Goal: Task Accomplishment & Management: Manage account settings

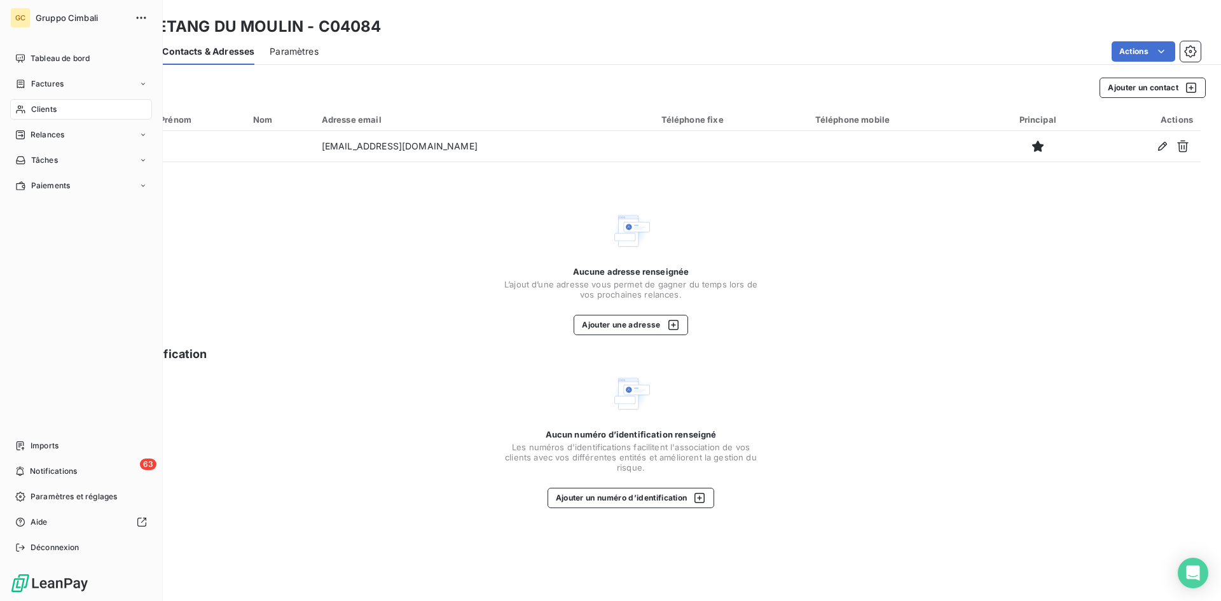
click at [31, 107] on span "Clients" at bounding box center [43, 109] width 25 height 11
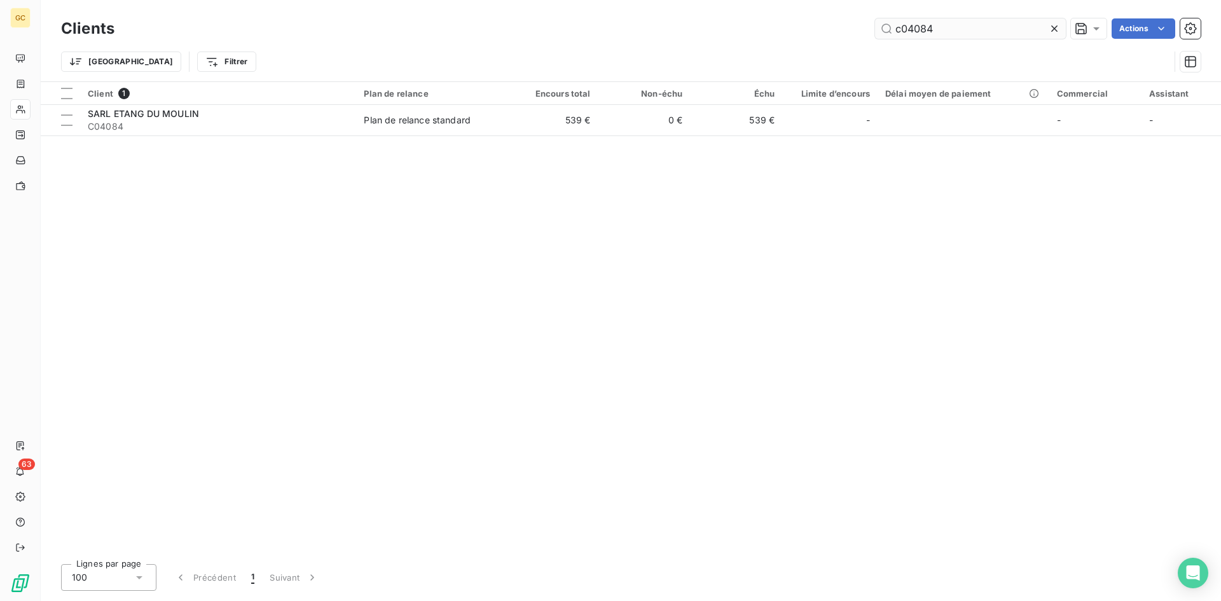
drag, startPoint x: 935, startPoint y: 29, endPoint x: 882, endPoint y: 25, distance: 53.5
click at [882, 25] on input "c04084" at bounding box center [970, 28] width 191 height 20
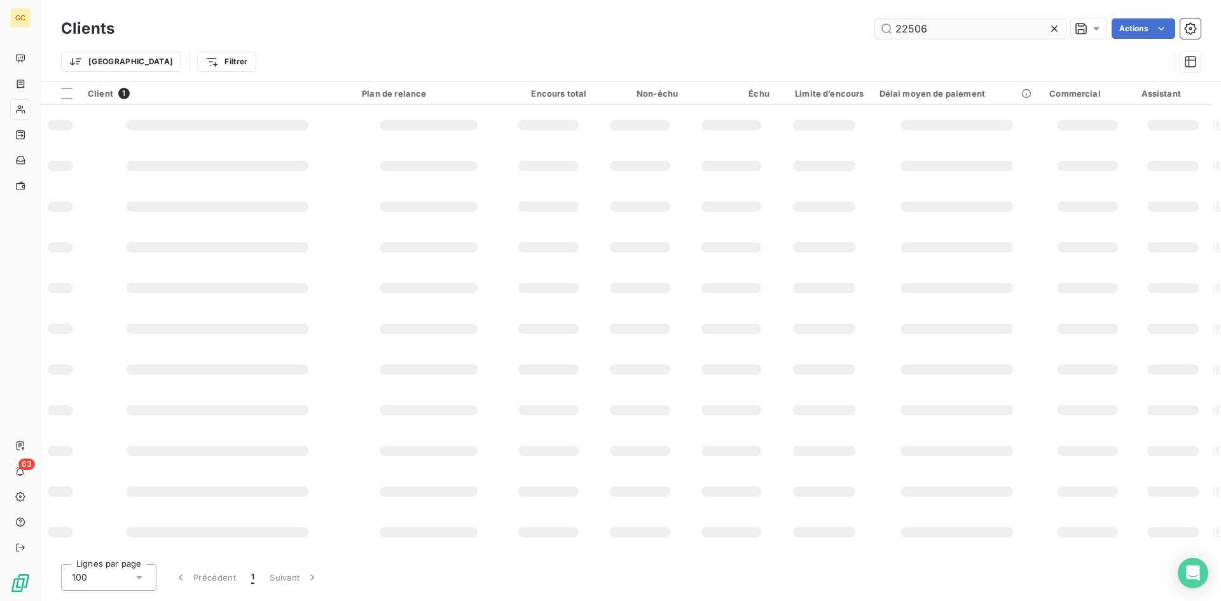
type input "22506"
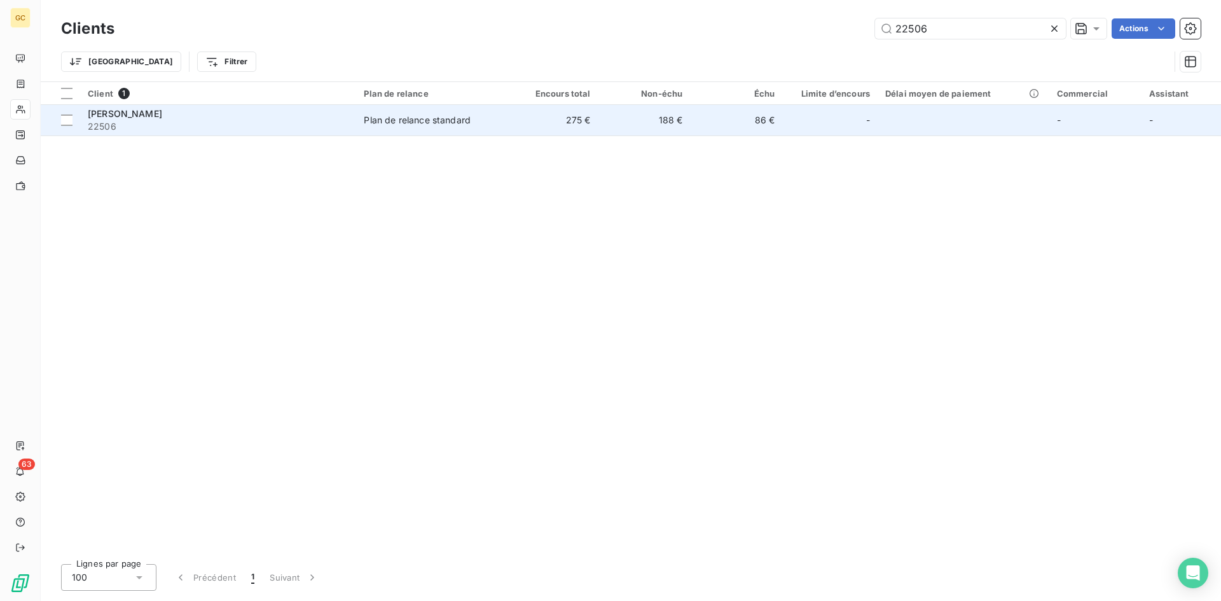
click at [127, 118] on span "[PERSON_NAME]" at bounding box center [125, 113] width 74 height 11
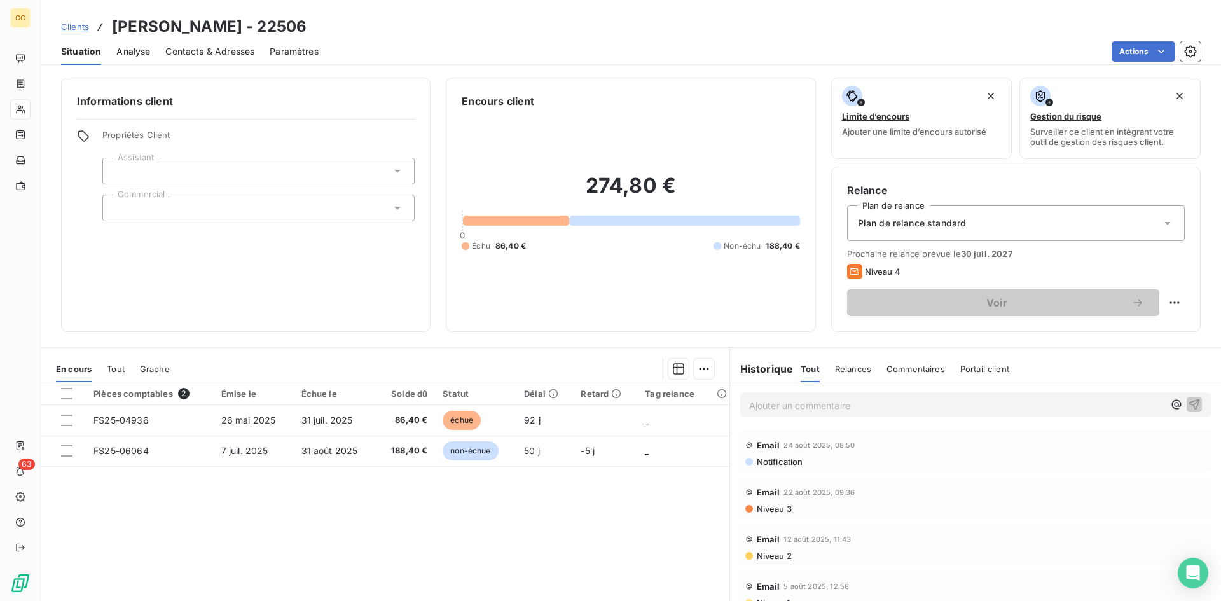
click at [224, 48] on span "Contacts & Adresses" at bounding box center [209, 51] width 89 height 13
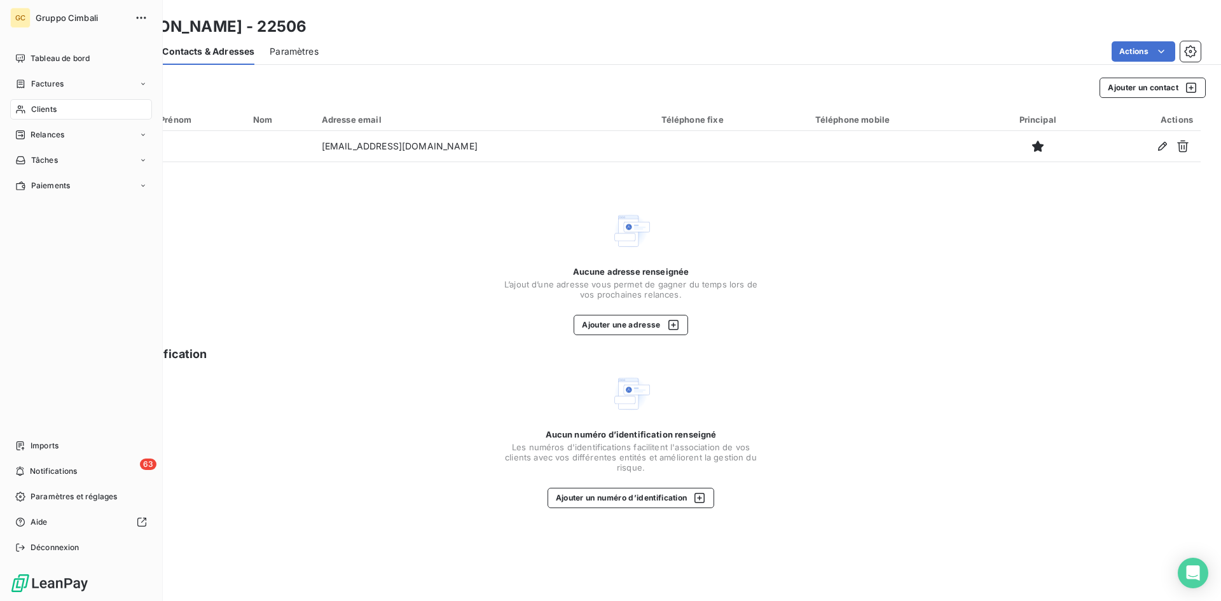
click at [37, 112] on span "Clients" at bounding box center [43, 109] width 25 height 11
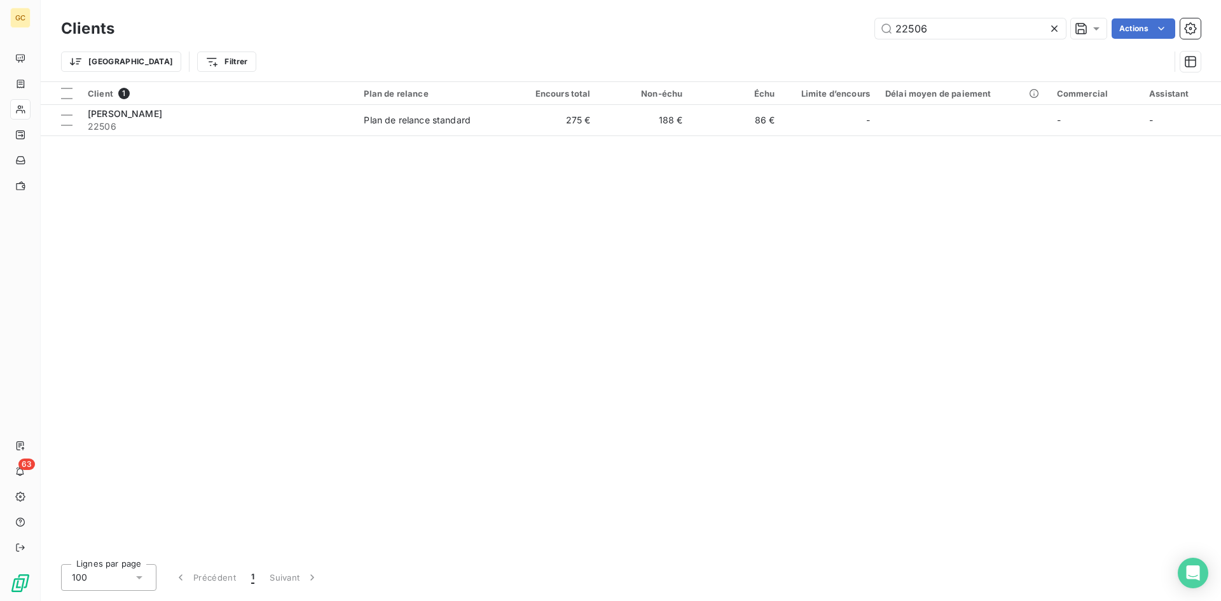
drag, startPoint x: 952, startPoint y: 27, endPoint x: 809, endPoint y: 26, distance: 142.4
click at [809, 26] on div "22506 Actions" at bounding box center [665, 28] width 1071 height 20
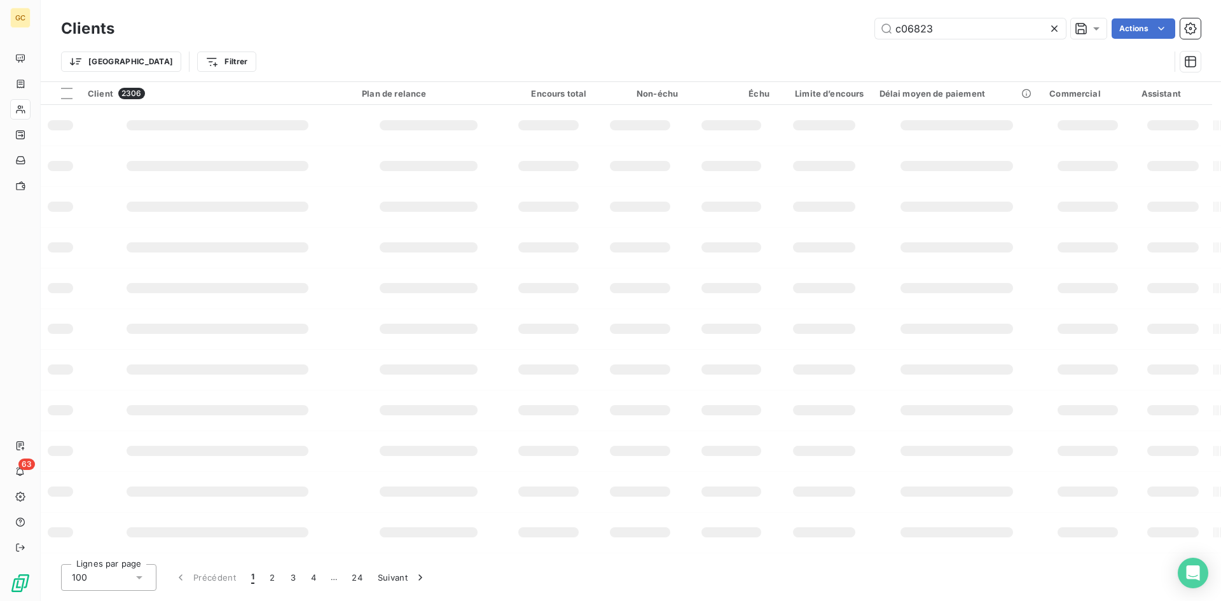
type input "c06823"
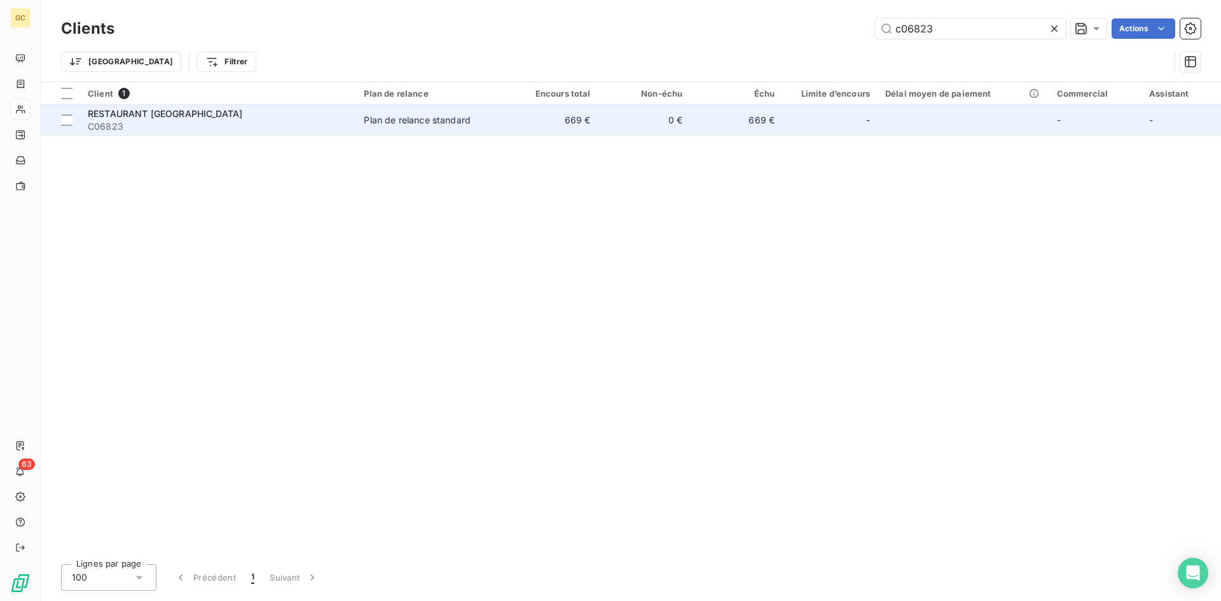
click at [164, 111] on span "RESTAURANT [GEOGRAPHIC_DATA]" at bounding box center [165, 113] width 154 height 11
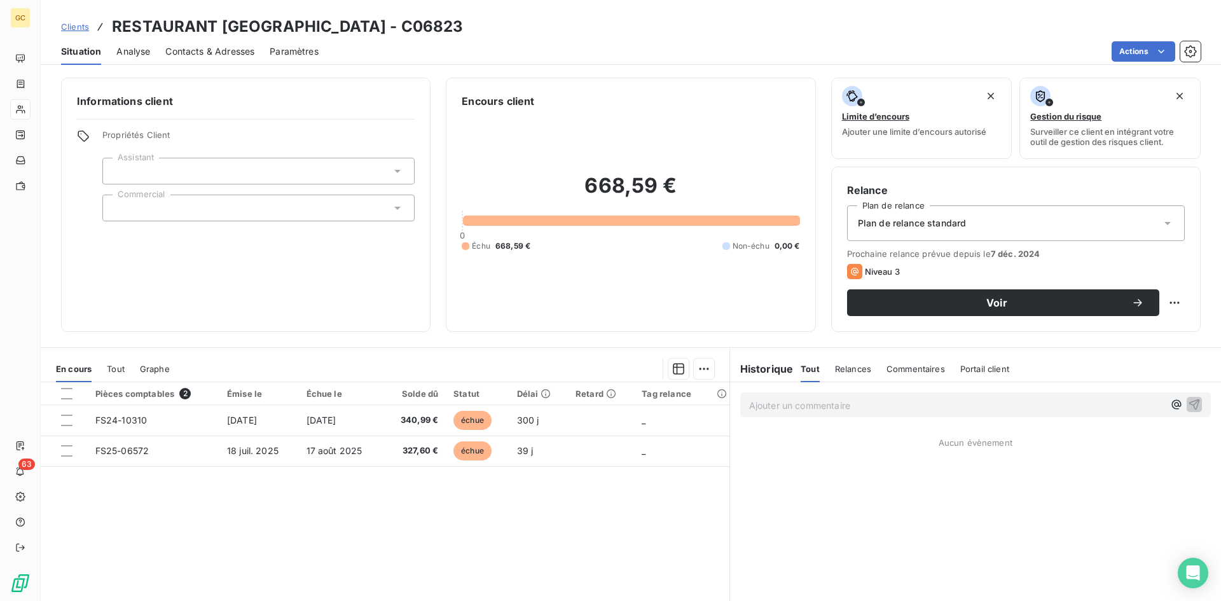
click at [188, 53] on span "Contacts & Adresses" at bounding box center [209, 51] width 89 height 13
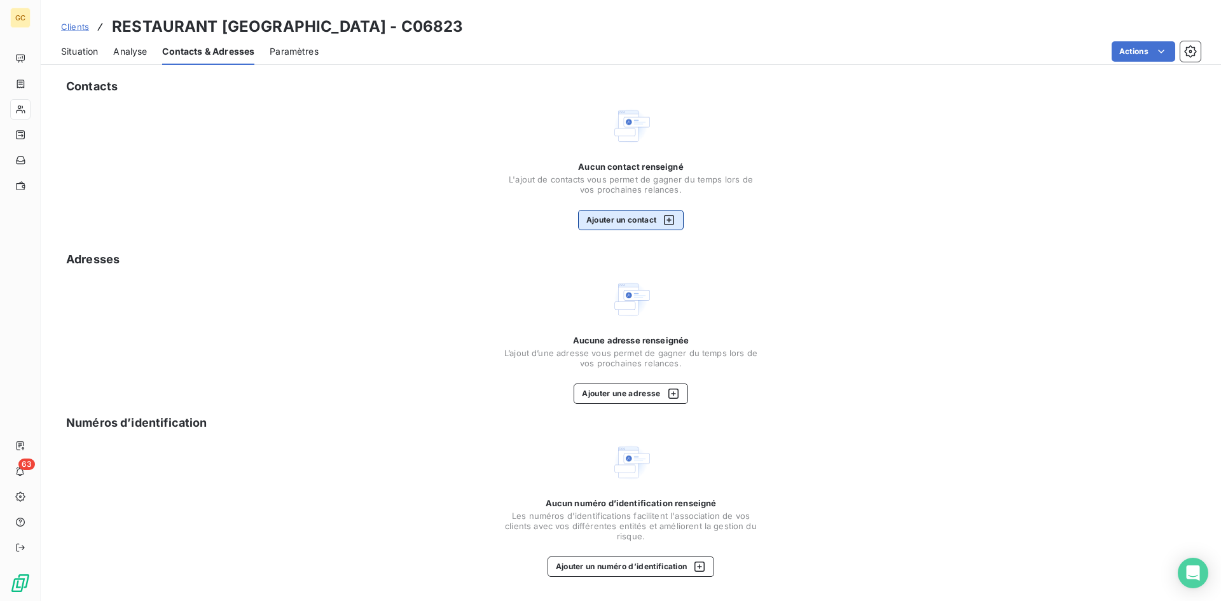
click at [606, 218] on button "Ajouter un contact" at bounding box center [631, 220] width 106 height 20
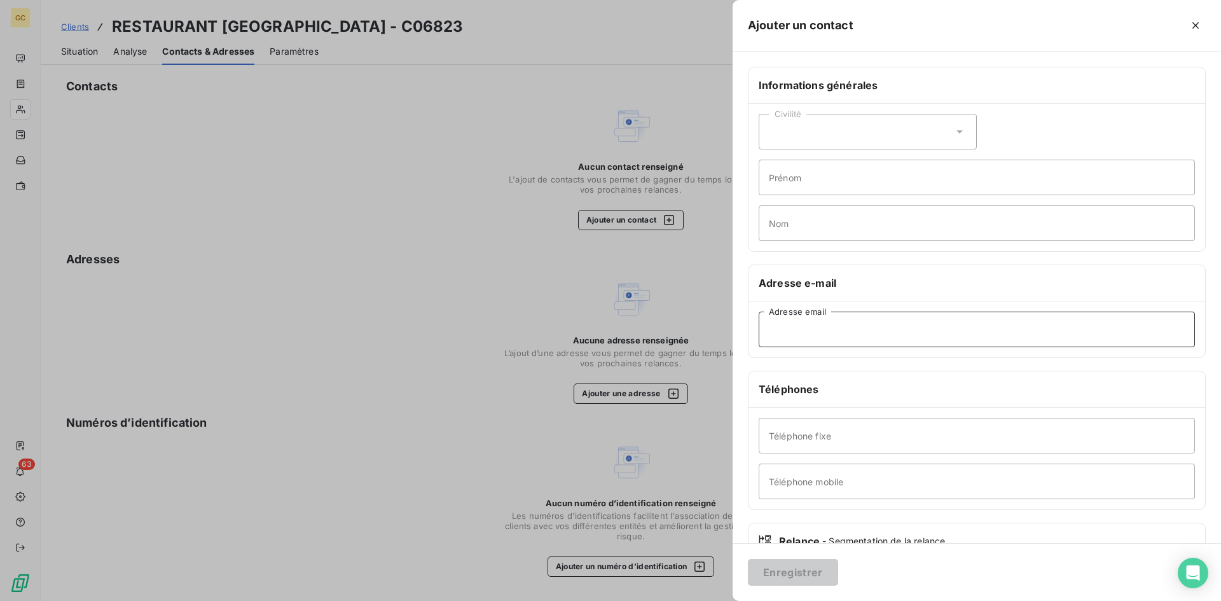
paste input "[EMAIL_ADDRESS][DOMAIN_NAME]"
type input "[EMAIL_ADDRESS][DOMAIN_NAME]"
click at [789, 579] on button "Enregistrer" at bounding box center [793, 572] width 90 height 27
